Goal: Find specific page/section: Find specific page/section

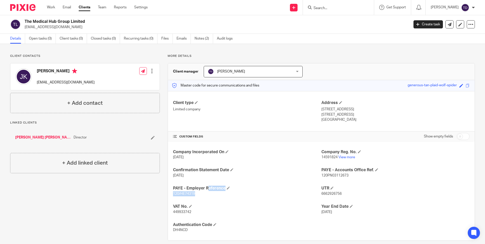
drag, startPoint x: 173, startPoint y: 187, endPoint x: 221, endPoint y: 192, distance: 48.3
click at [221, 192] on div "PAYE - Employer Reference 120/HE74319" at bounding box center [247, 191] width 148 height 11
copy div "PAYE - Employer Reference 120/HE74319"
drag, startPoint x: 317, startPoint y: 169, endPoint x: 371, endPoint y: 174, distance: 53.5
click at [371, 174] on div "Company Incorporated On [DATE] Company Reg. No. 14591824 View more Confirmation…" at bounding box center [321, 191] width 307 height 99
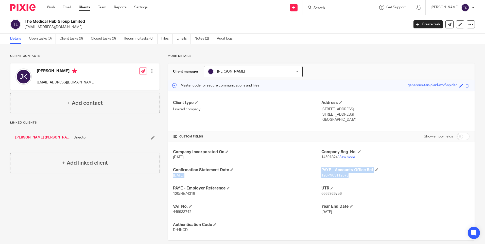
copy div "[DATE] PAYE - Accounts Office Ref. 120PN03112673"
click at [342, 8] on input "Search" at bounding box center [336, 8] width 46 height 5
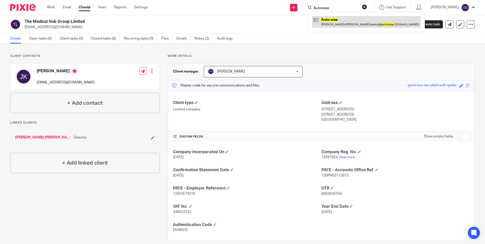
type input "Autoraise"
click at [356, 24] on link at bounding box center [366, 22] width 109 height 12
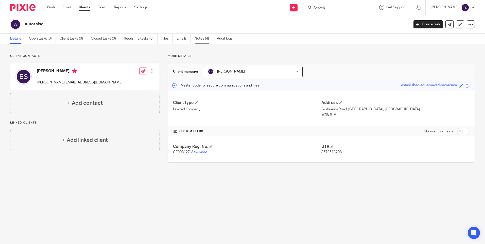
click at [200, 38] on link "Notes (4)" at bounding box center [204, 39] width 19 height 10
